Goal: Navigation & Orientation: Find specific page/section

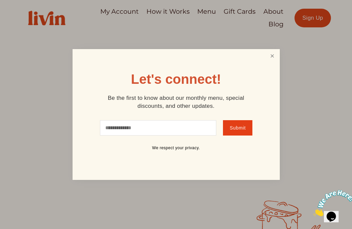
click at [271, 53] on link "Close" at bounding box center [272, 56] width 13 height 12
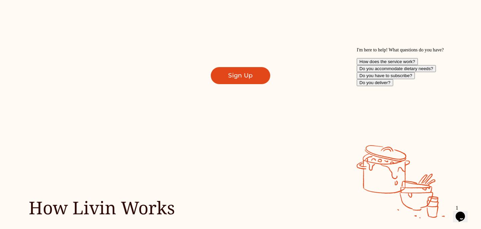
scroll to position [1, 0]
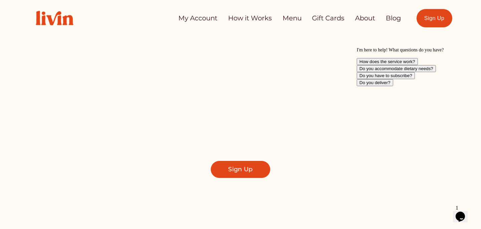
click at [351, 18] on link "About" at bounding box center [365, 18] width 20 height 13
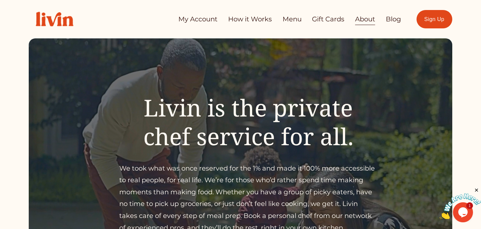
click at [296, 21] on link "Menu" at bounding box center [292, 19] width 19 height 13
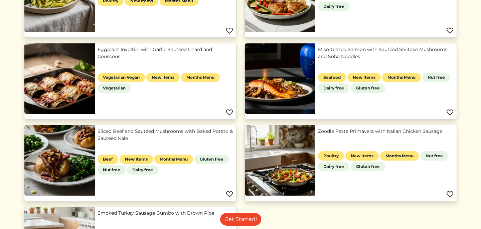
scroll to position [265, 0]
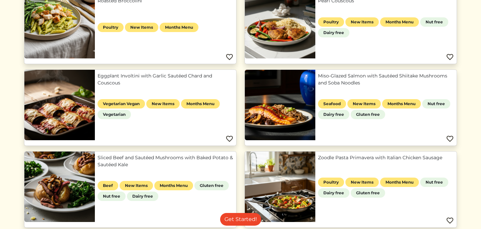
click at [152, 74] on link "Eggplant Involtini with Garlic Sautéed Chard and Couscous" at bounding box center [166, 80] width 136 height 14
click at [153, 75] on link "Eggplant Involtini with Garlic Sautéed Chard and Couscous" at bounding box center [166, 80] width 136 height 14
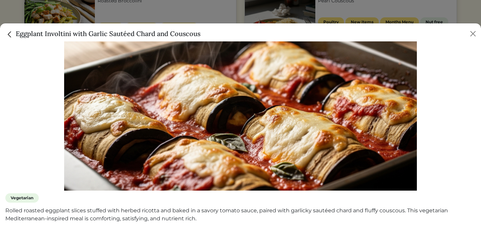
scroll to position [103, 0]
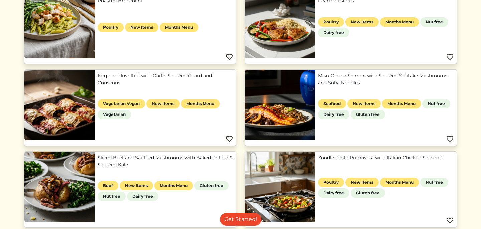
click at [234, 13] on div at bounding box center [240, 114] width 481 height 229
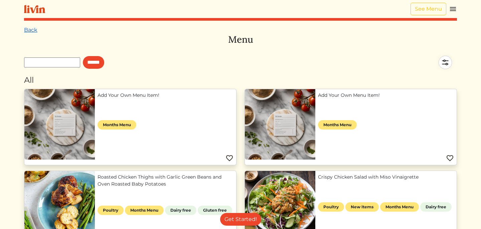
click at [30, 29] on link "Back" at bounding box center [30, 30] width 13 height 6
